Goal: Information Seeking & Learning: Check status

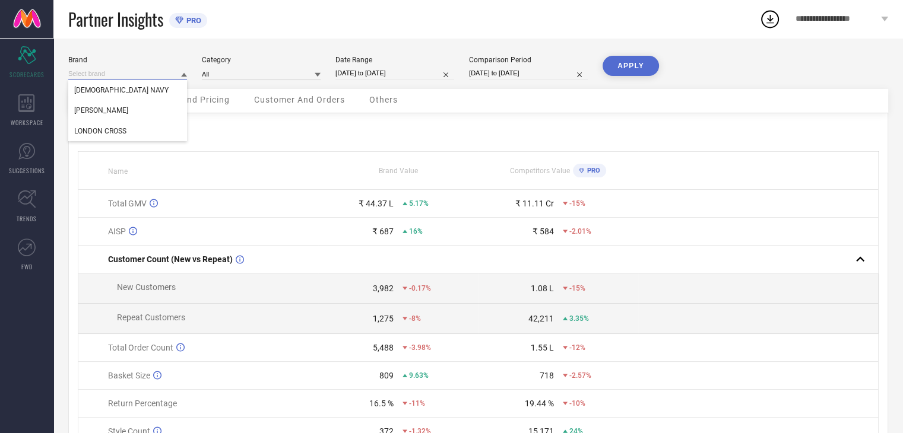
click at [133, 79] on input at bounding box center [127, 74] width 119 height 12
click at [129, 103] on div "[PERSON_NAME]" at bounding box center [127, 110] width 119 height 20
type input "All"
click at [400, 77] on input "[DATE] to [DATE]" at bounding box center [394, 73] width 119 height 12
select select "6"
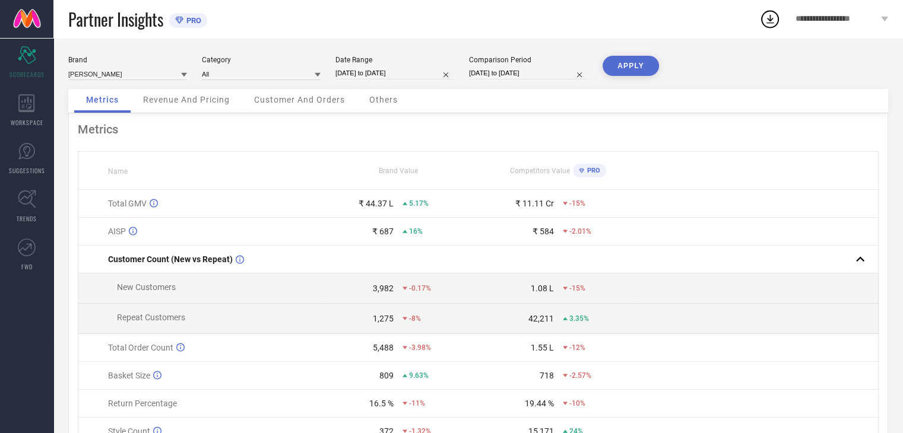
select select "2025"
select select "7"
select select "2025"
click at [472, 47] on div "Brand [PERSON_NAME] Category All Date Range [DATE] to [DATE] Comparison Period …" at bounding box center [477, 266] width 849 height 456
click at [615, 64] on button "APPLY" at bounding box center [630, 66] width 56 height 20
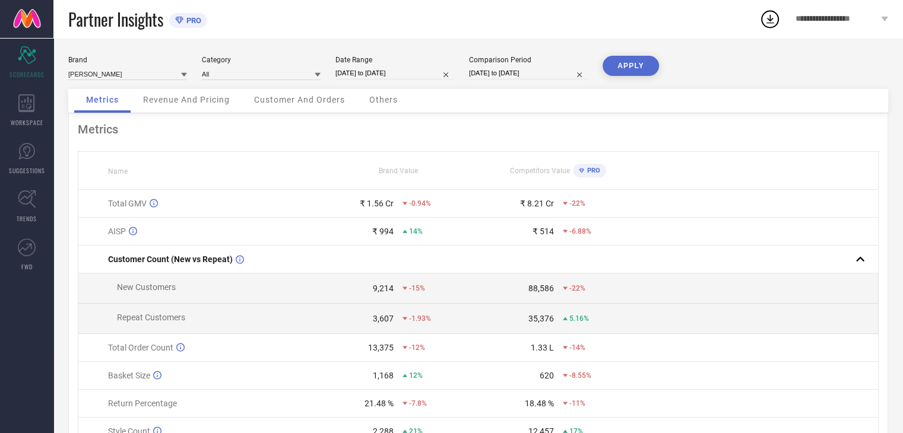
click at [229, 98] on span "Revenue And Pricing" at bounding box center [186, 99] width 87 height 9
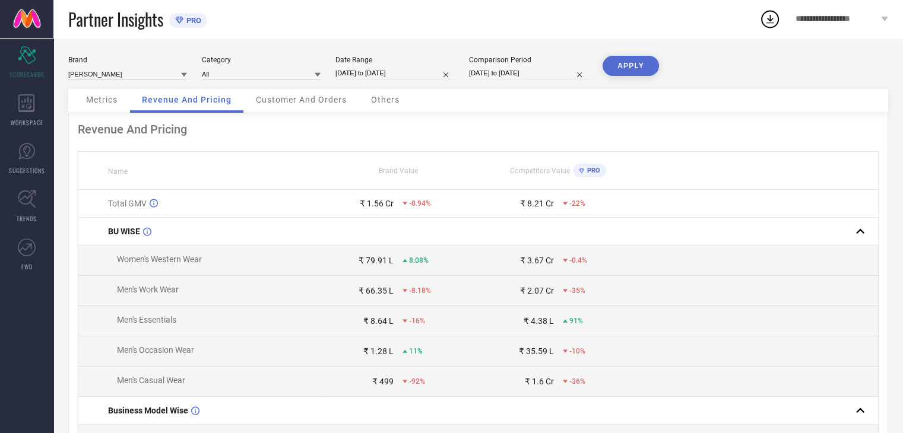
click at [391, 73] on input "[DATE] to [DATE]" at bounding box center [394, 73] width 119 height 12
select select "6"
select select "2025"
select select "7"
select select "2025"
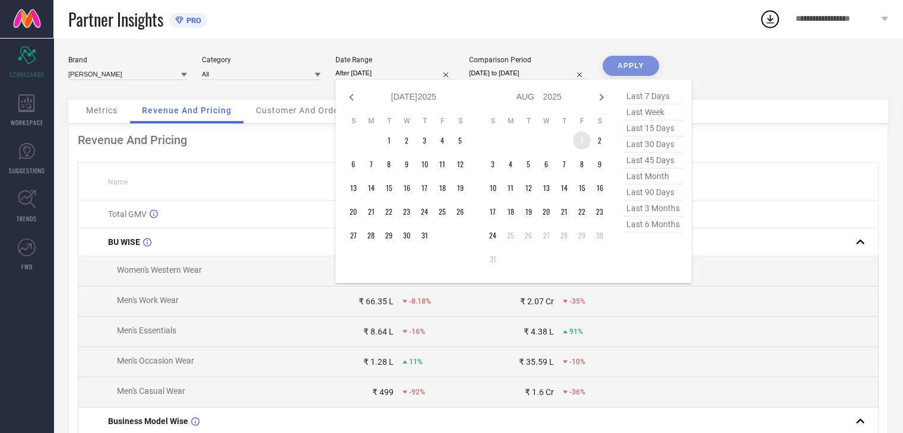
click at [578, 139] on td "1" at bounding box center [582, 141] width 18 height 18
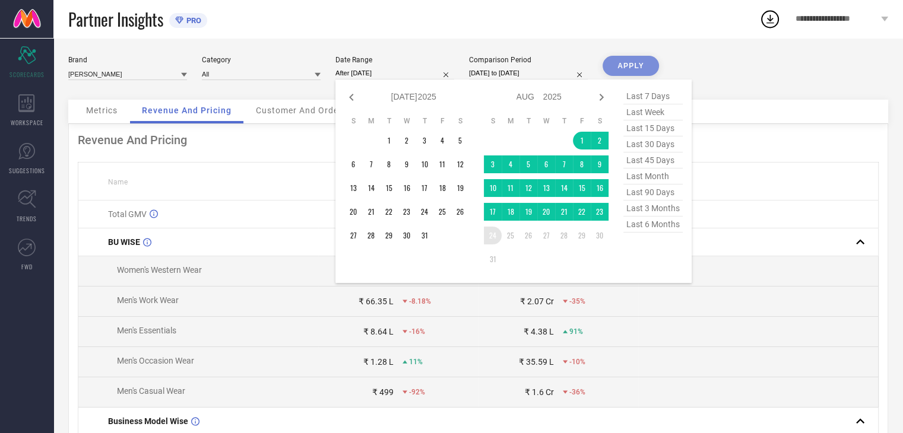
type input "[DATE] to [DATE]"
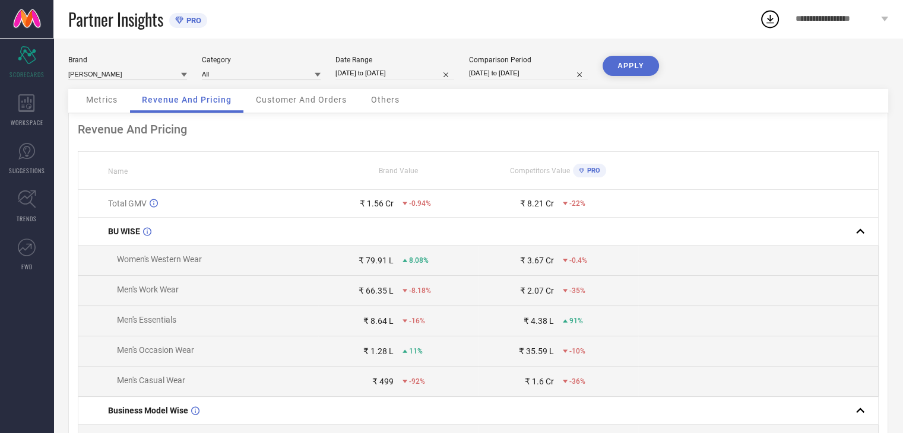
click at [508, 76] on input "[DATE] to [DATE]" at bounding box center [528, 73] width 119 height 12
select select "6"
select select "2024"
select select "7"
select select "2024"
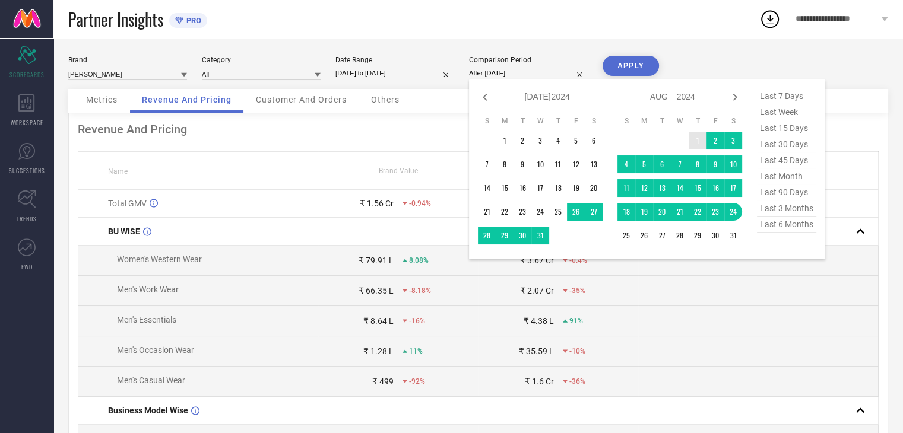
click at [693, 140] on td "1" at bounding box center [698, 141] width 18 height 18
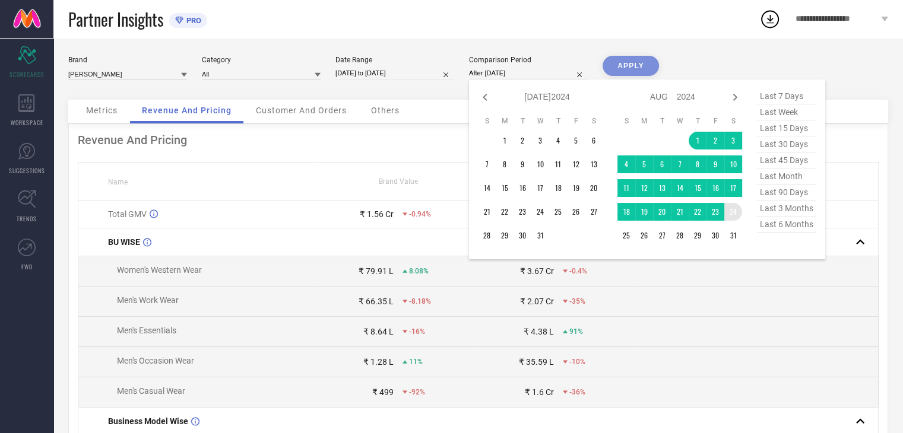
type input "[DATE] to [DATE]"
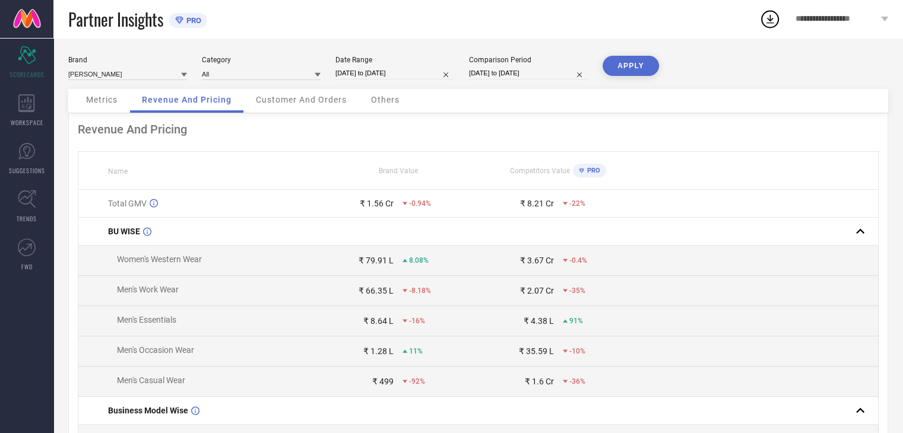
click at [646, 73] on button "APPLY" at bounding box center [630, 66] width 56 height 20
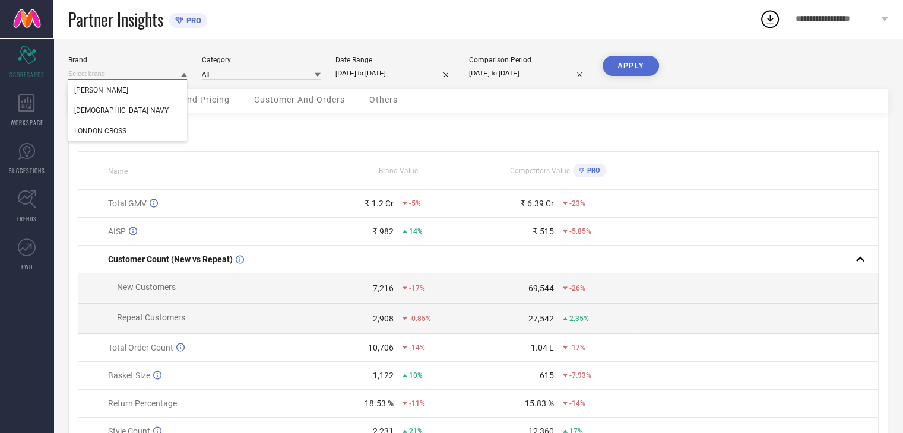
click at [120, 79] on input at bounding box center [127, 74] width 119 height 12
click at [122, 105] on div "[DEMOGRAPHIC_DATA] NAVY" at bounding box center [127, 110] width 119 height 20
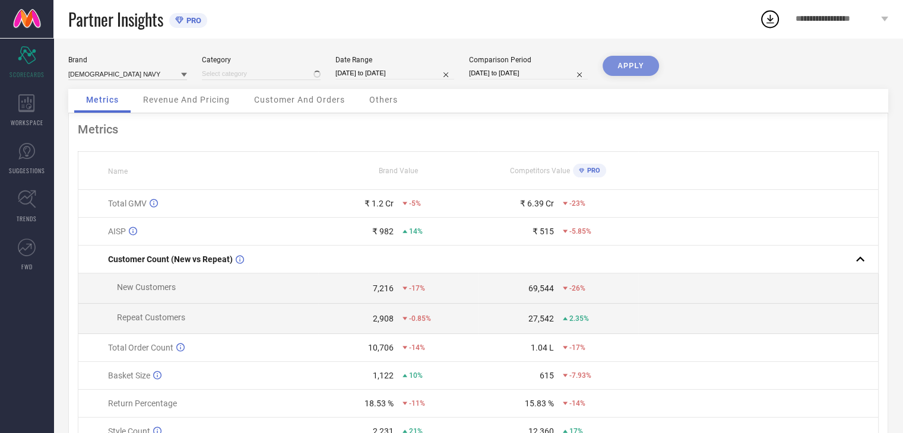
type input "All"
click at [614, 78] on div "APPLY" at bounding box center [630, 72] width 56 height 33
click at [616, 74] on button "APPLY" at bounding box center [630, 66] width 56 height 20
click at [215, 104] on span "Revenue And Pricing" at bounding box center [186, 99] width 87 height 9
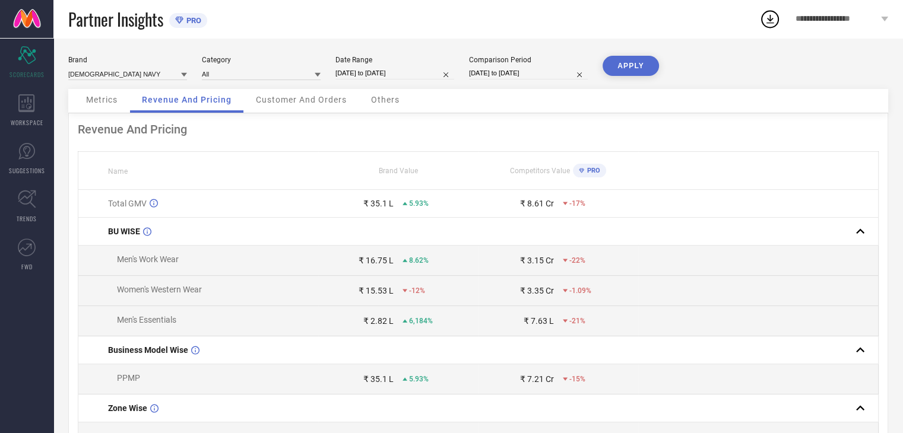
click at [394, 72] on input "[DATE] to [DATE]" at bounding box center [394, 73] width 119 height 12
select select "7"
select select "2025"
select select "8"
select select "2025"
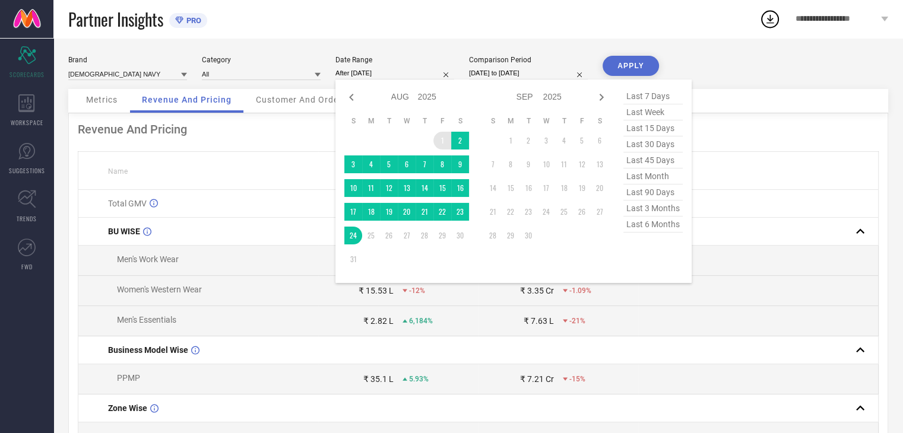
click at [442, 138] on td "1" at bounding box center [442, 141] width 18 height 18
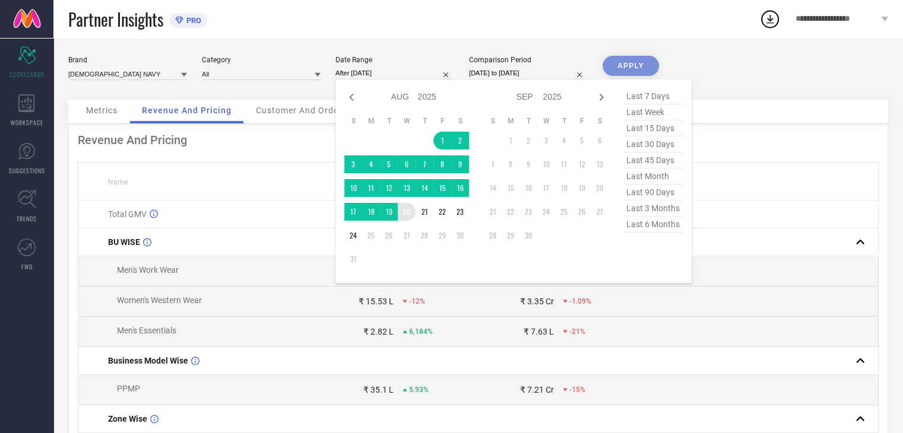
type input "[DATE] to [DATE]"
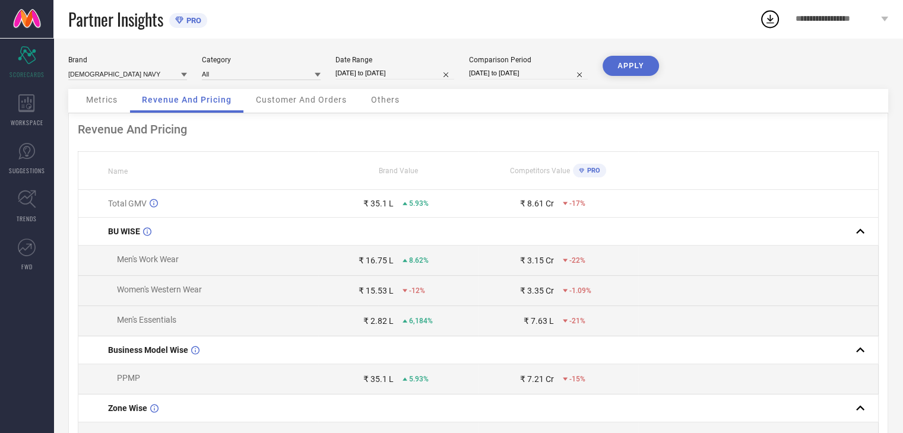
select select "7"
select select "2024"
select select "8"
select select "2024"
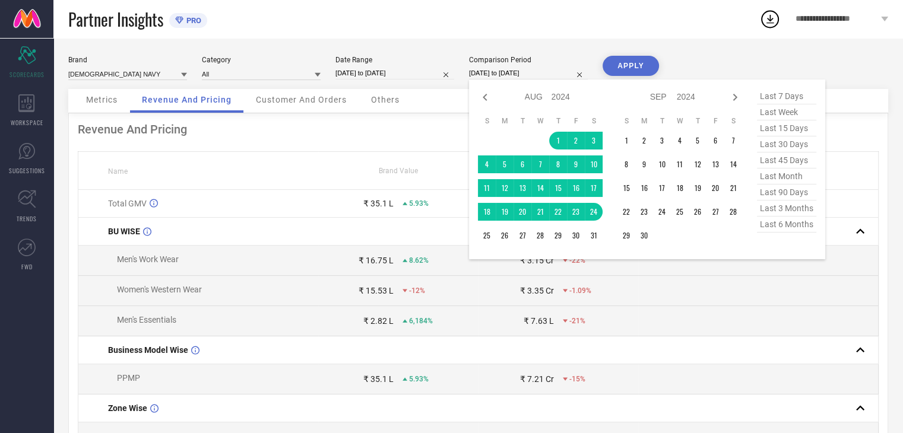
click at [505, 77] on input "[DATE] to [DATE]" at bounding box center [528, 73] width 119 height 12
click at [559, 141] on td "1" at bounding box center [558, 141] width 18 height 18
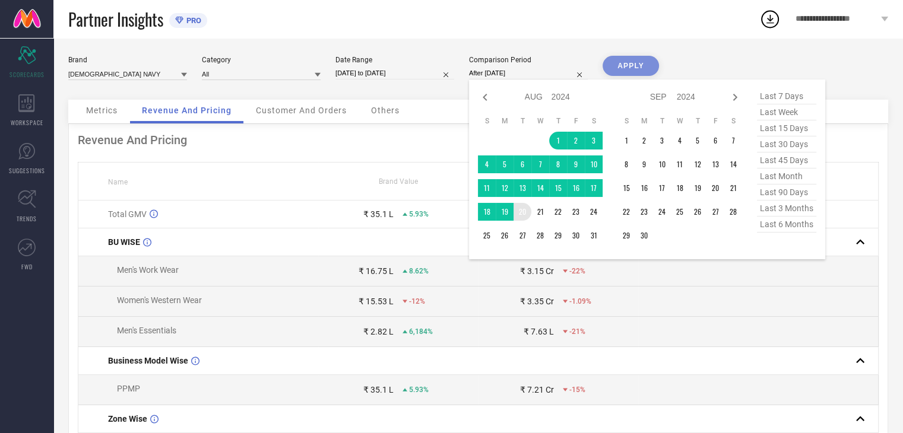
type input "[DATE] to [DATE]"
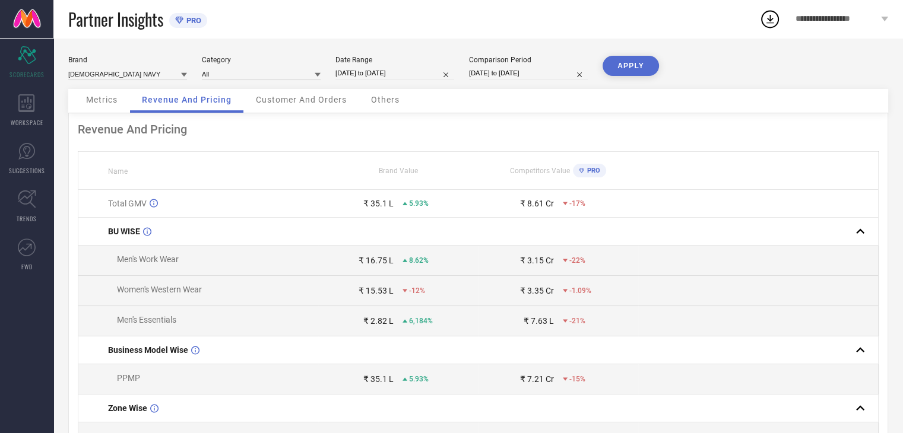
click at [624, 72] on button "APPLY" at bounding box center [630, 66] width 56 height 20
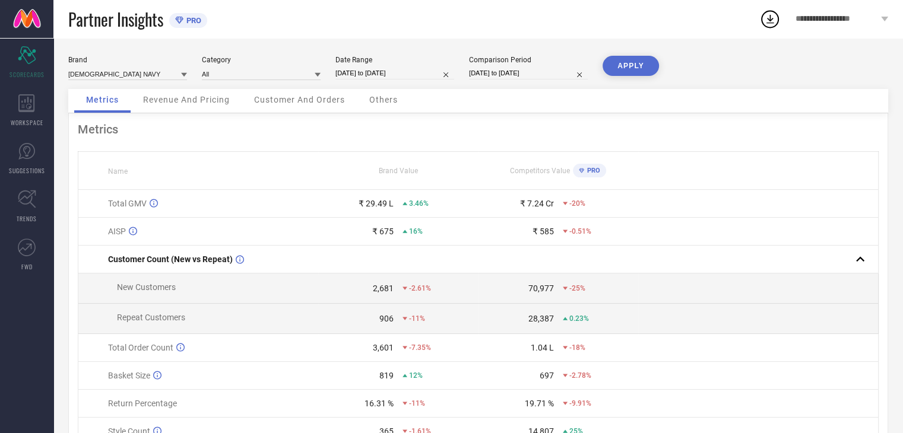
click at [185, 99] on span "Revenue And Pricing" at bounding box center [186, 99] width 87 height 9
